Goal: Communication & Community: Answer question/provide support

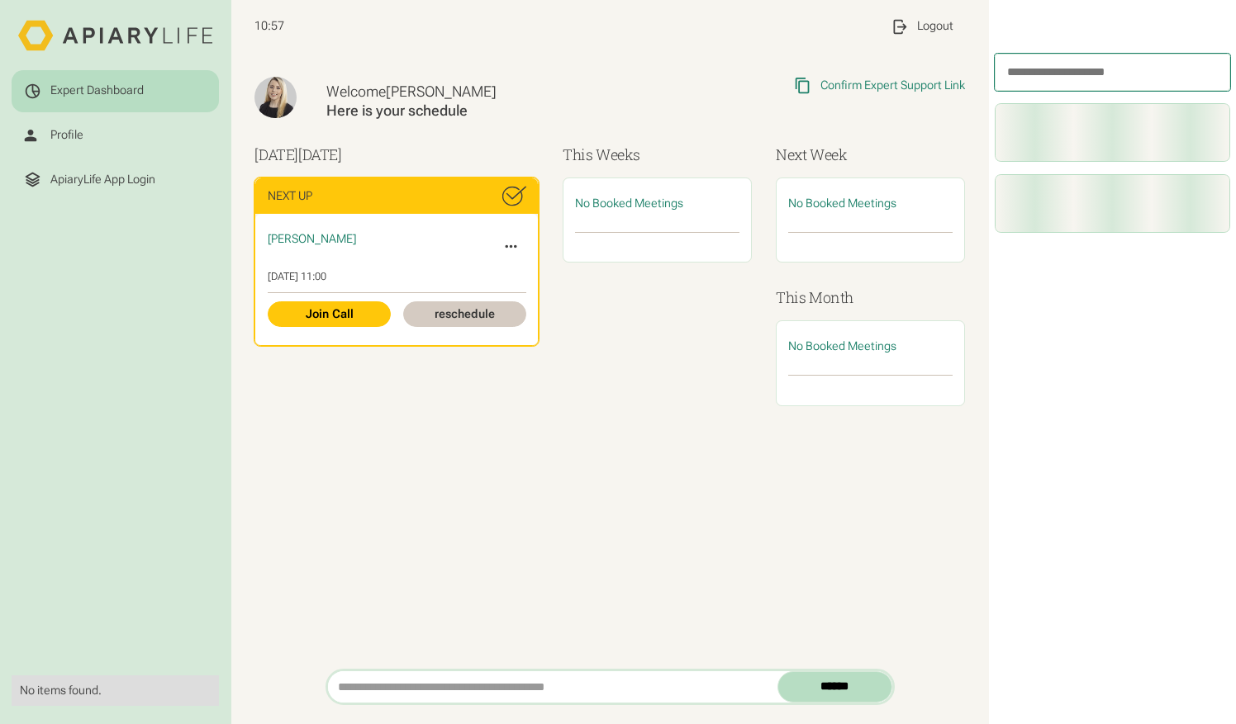
click at [506, 248] on icon at bounding box center [511, 247] width 18 height 18
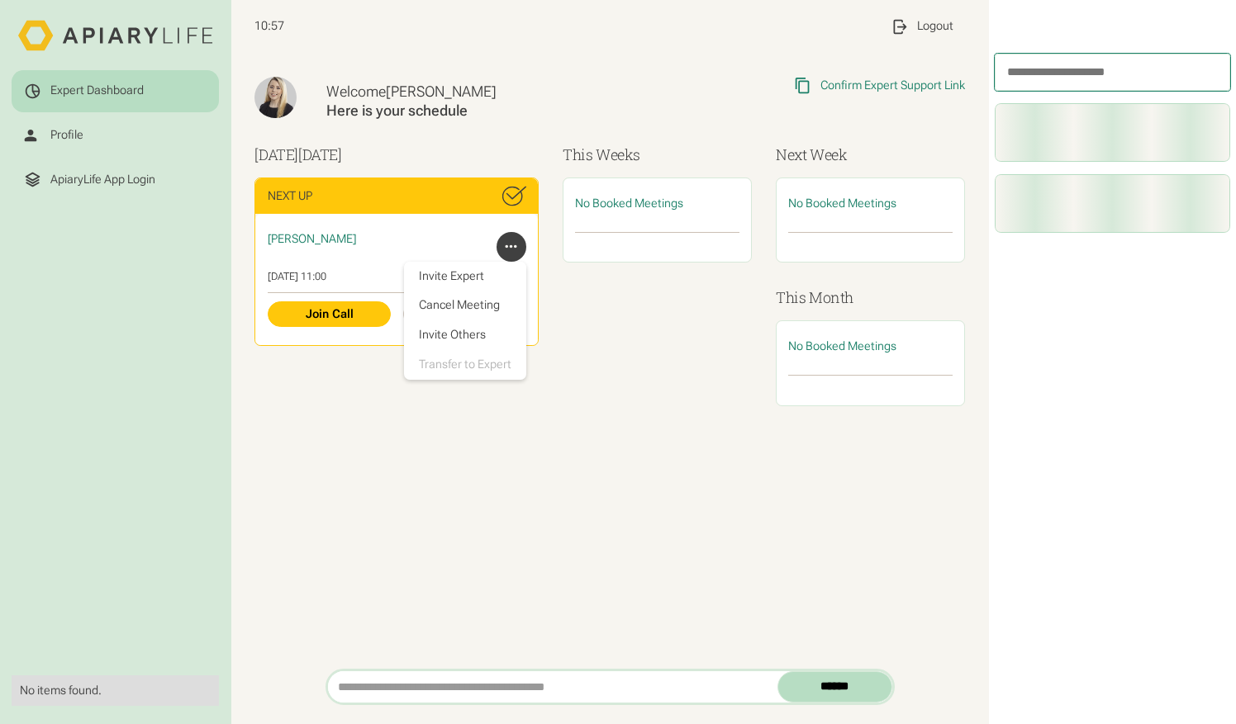
click at [588, 475] on div "Welcome Laura Here is your schedule Copied Link to Clipboard Confirm Expert Sup…" at bounding box center [609, 361] width 757 height 615
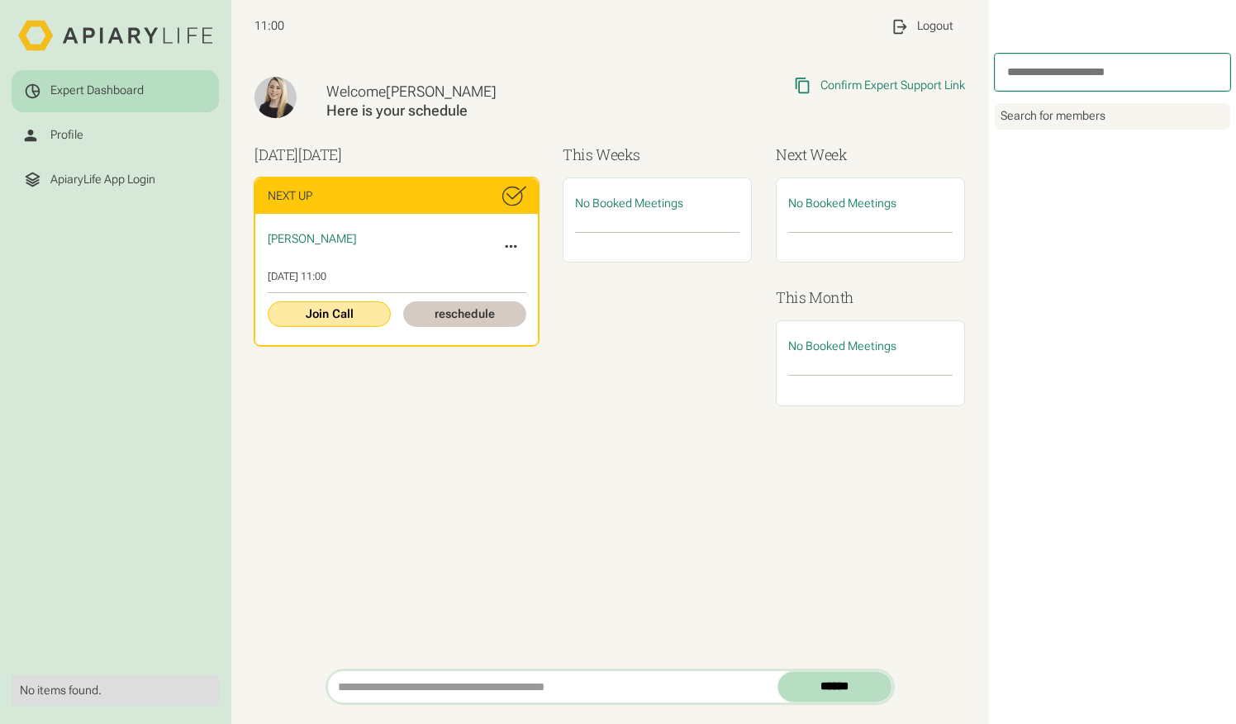
click at [326, 322] on link "Join Call" at bounding box center [329, 315] width 123 height 26
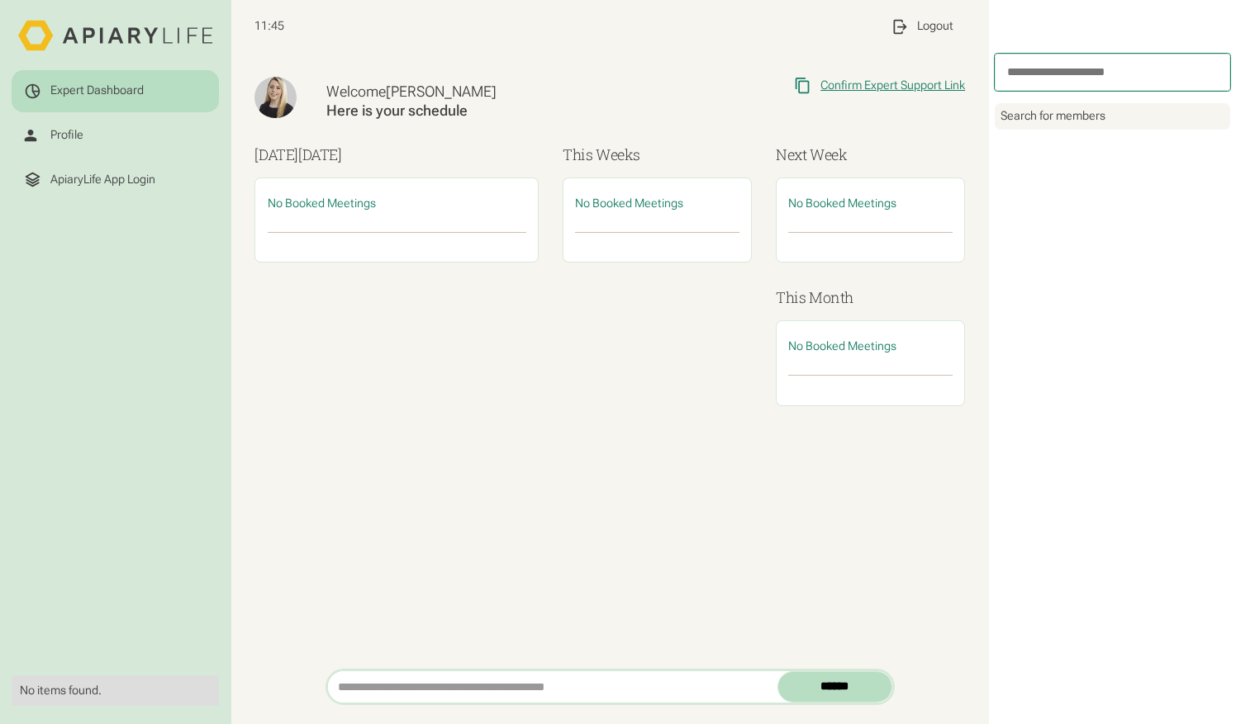
drag, startPoint x: 0, startPoint y: 0, endPoint x: 890, endPoint y: 84, distance: 894.5
click at [890, 84] on div "Confirm Expert Support Link" at bounding box center [892, 85] width 145 height 15
